Goal: Find specific page/section: Find specific page/section

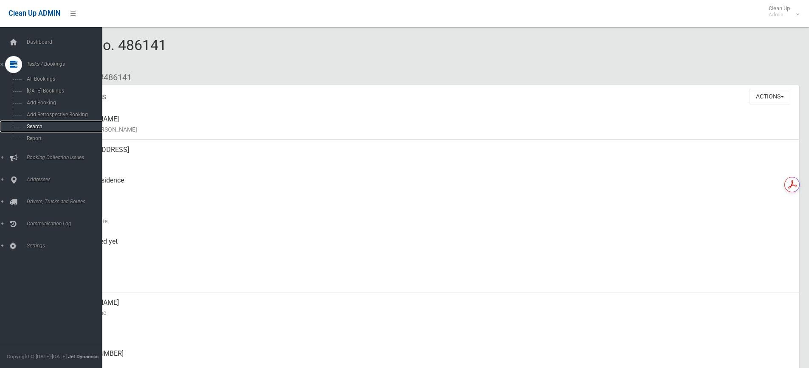
click at [57, 123] on link "Search" at bounding box center [54, 127] width 108 height 12
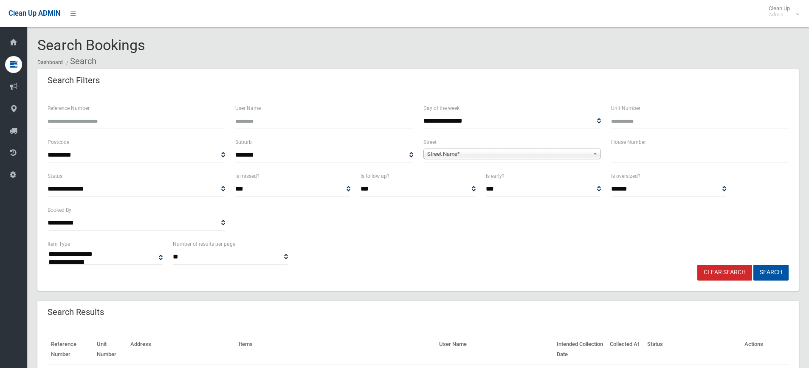
select select
click at [645, 155] on input "text" at bounding box center [699, 155] width 177 height 16
type input "****"
click at [529, 151] on span "Street Name*" at bounding box center [508, 154] width 162 height 10
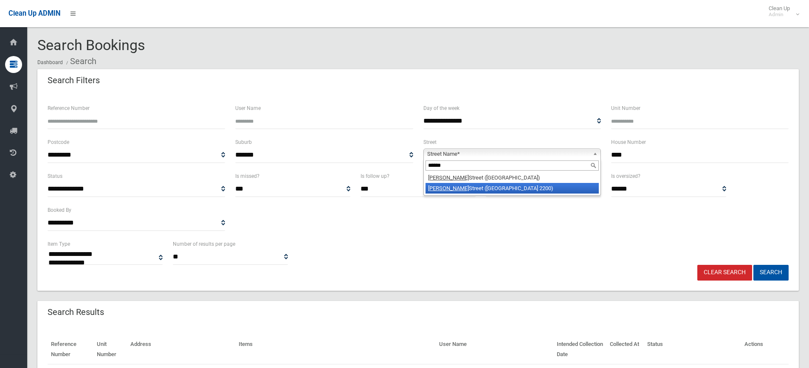
type input "******"
click at [518, 186] on li "[PERSON_NAME][GEOGRAPHIC_DATA] ([GEOGRAPHIC_DATA] 2200)" at bounding box center [511, 188] width 173 height 11
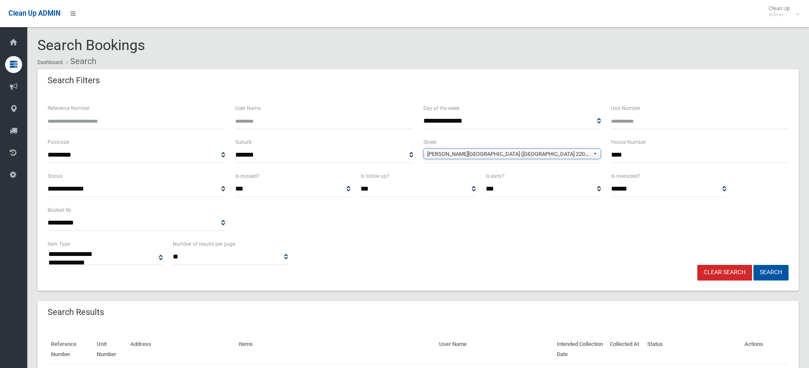
click at [773, 265] on button "Search" at bounding box center [770, 273] width 35 height 16
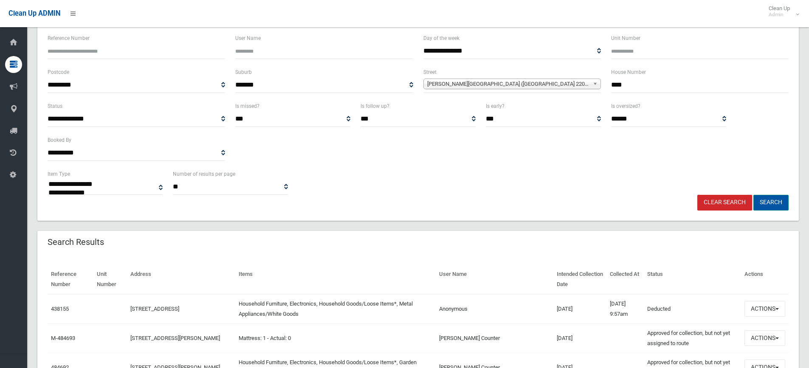
scroll to position [85, 0]
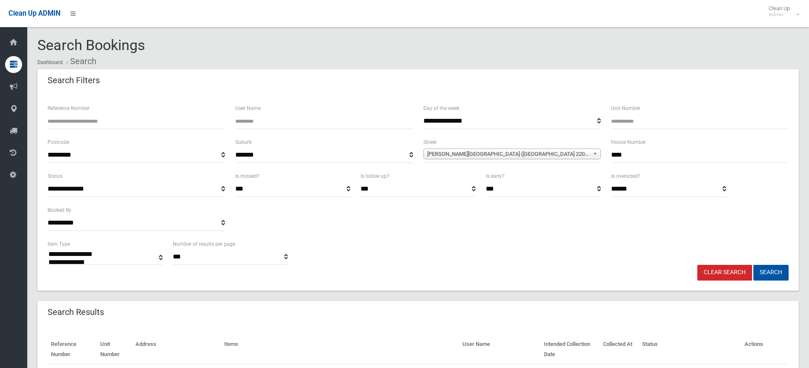
select select
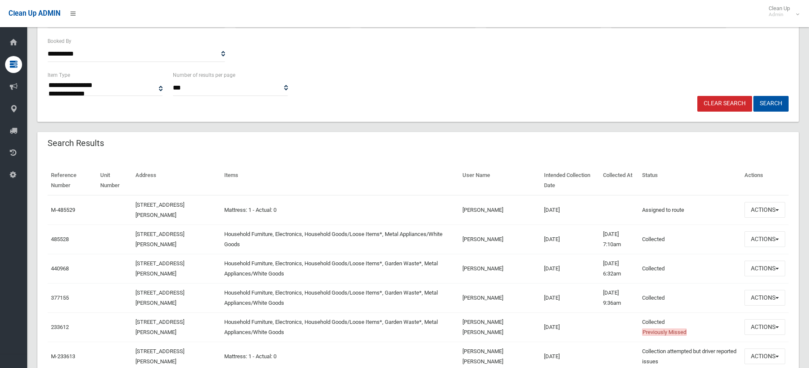
scroll to position [170, 0]
click at [757, 208] on button "Actions" at bounding box center [764, 209] width 41 height 16
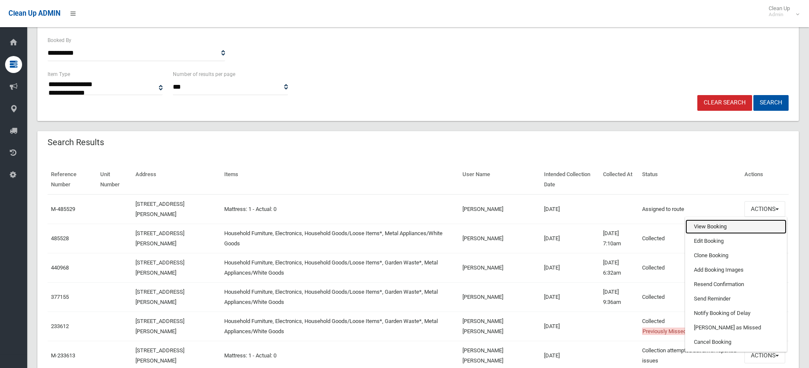
click at [746, 223] on link "View Booking" at bounding box center [735, 227] width 101 height 14
